Goal: Information Seeking & Learning: Learn about a topic

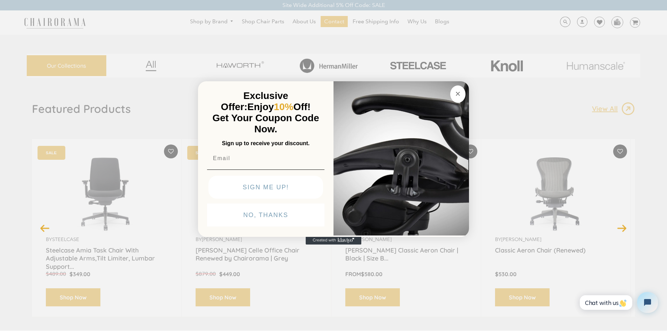
click at [141, 329] on div "Close dialog Exclusive Offer: Enjoy 10% Off! Get Your Coupon Code Now. Sign up …" at bounding box center [333, 164] width 667 height 331
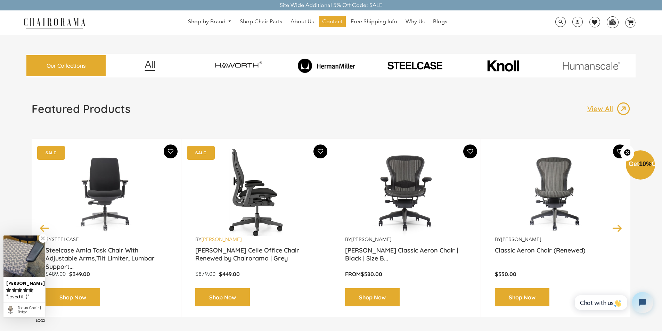
click at [209, 236] on link "[PERSON_NAME]" at bounding box center [222, 239] width 40 height 6
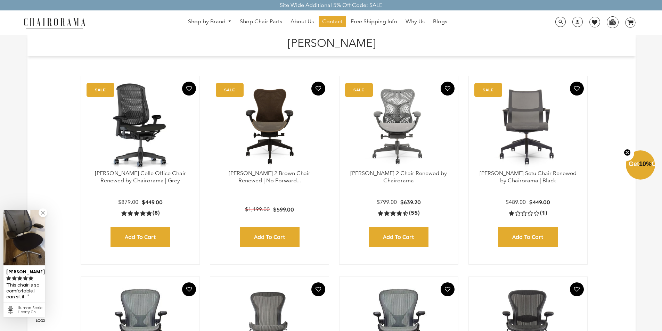
click at [268, 36] on h1 "[PERSON_NAME]" at bounding box center [331, 42] width 594 height 15
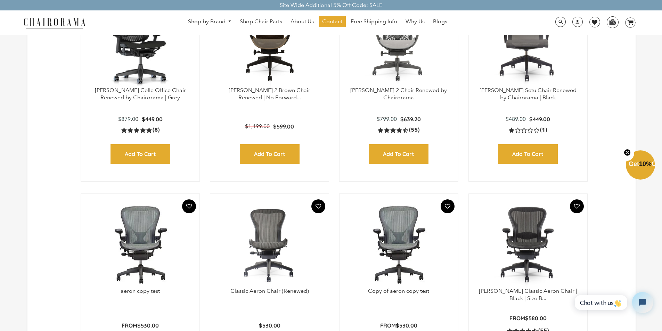
scroll to position [83, 0]
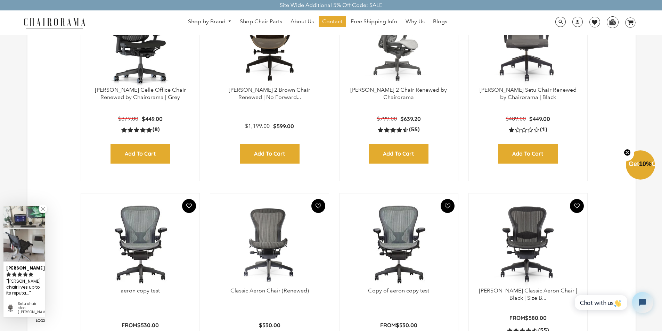
click at [373, 36] on img at bounding box center [398, 43] width 105 height 87
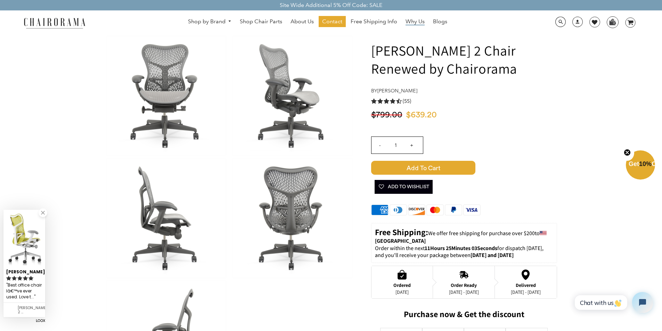
click at [406, 18] on span "Why Us" at bounding box center [415, 21] width 19 height 7
